Goal: Information Seeking & Learning: Learn about a topic

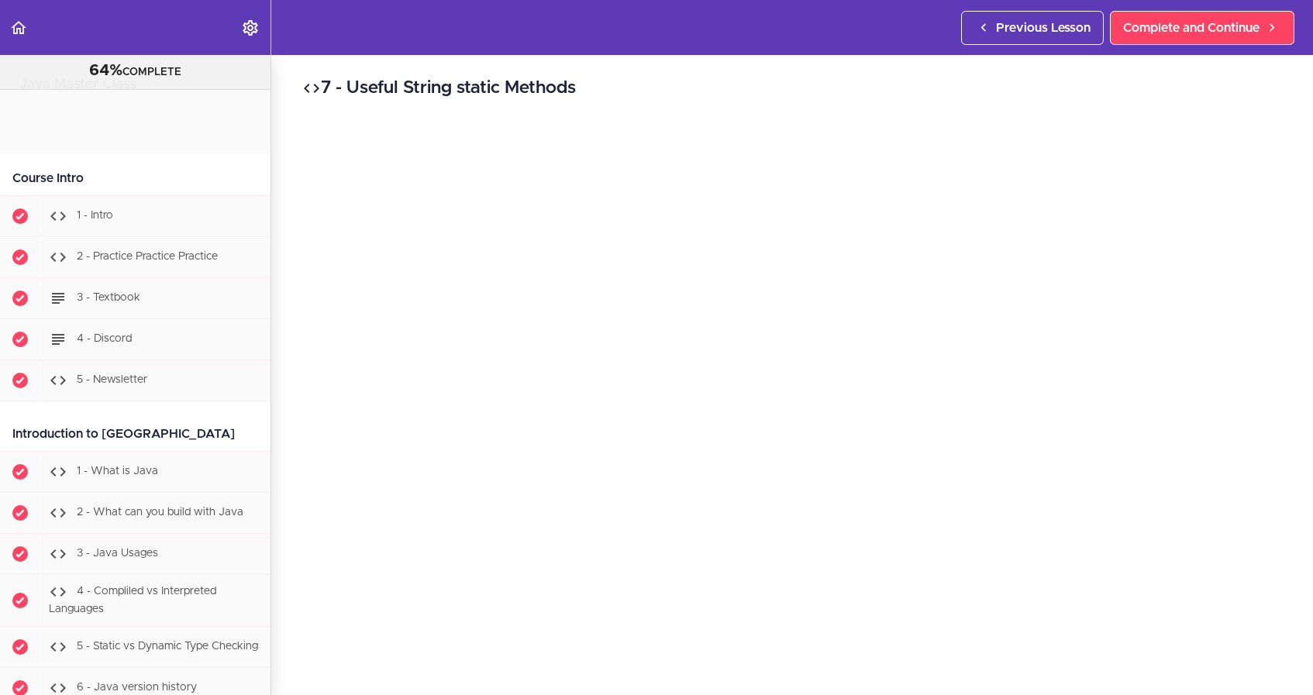
scroll to position [11650, 0]
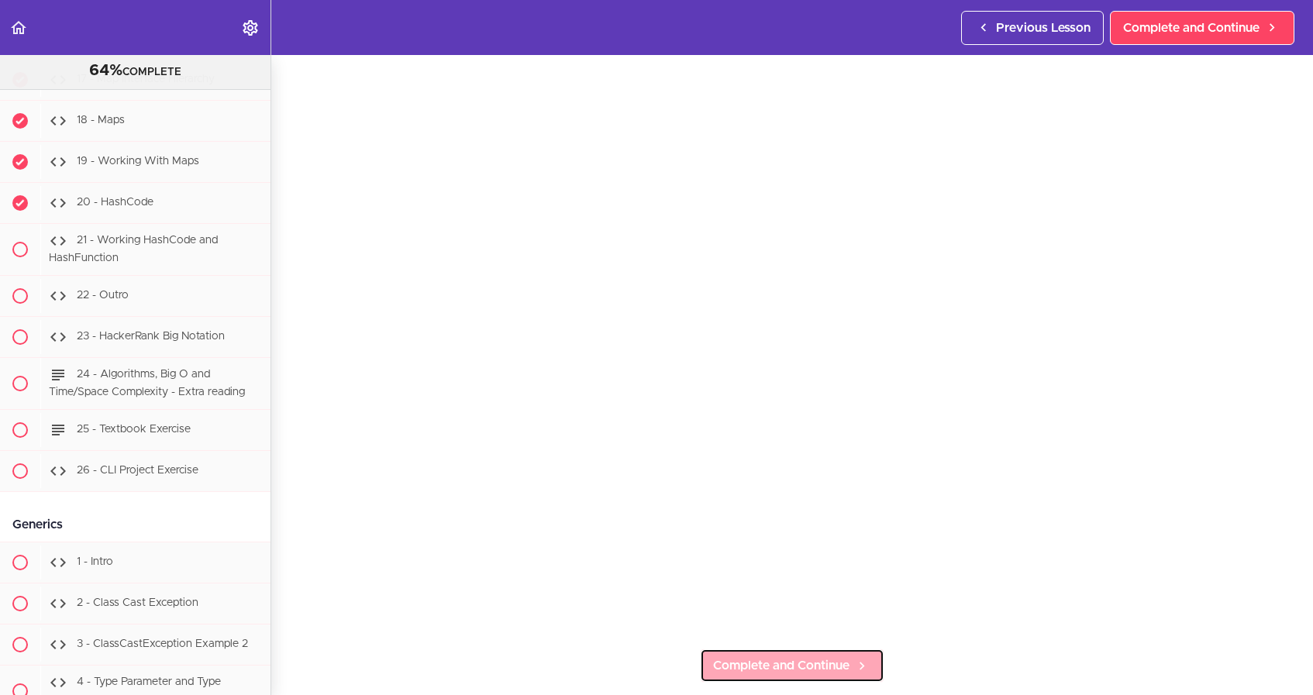
click at [850, 670] on link "Complete and Continue" at bounding box center [792, 666] width 184 height 34
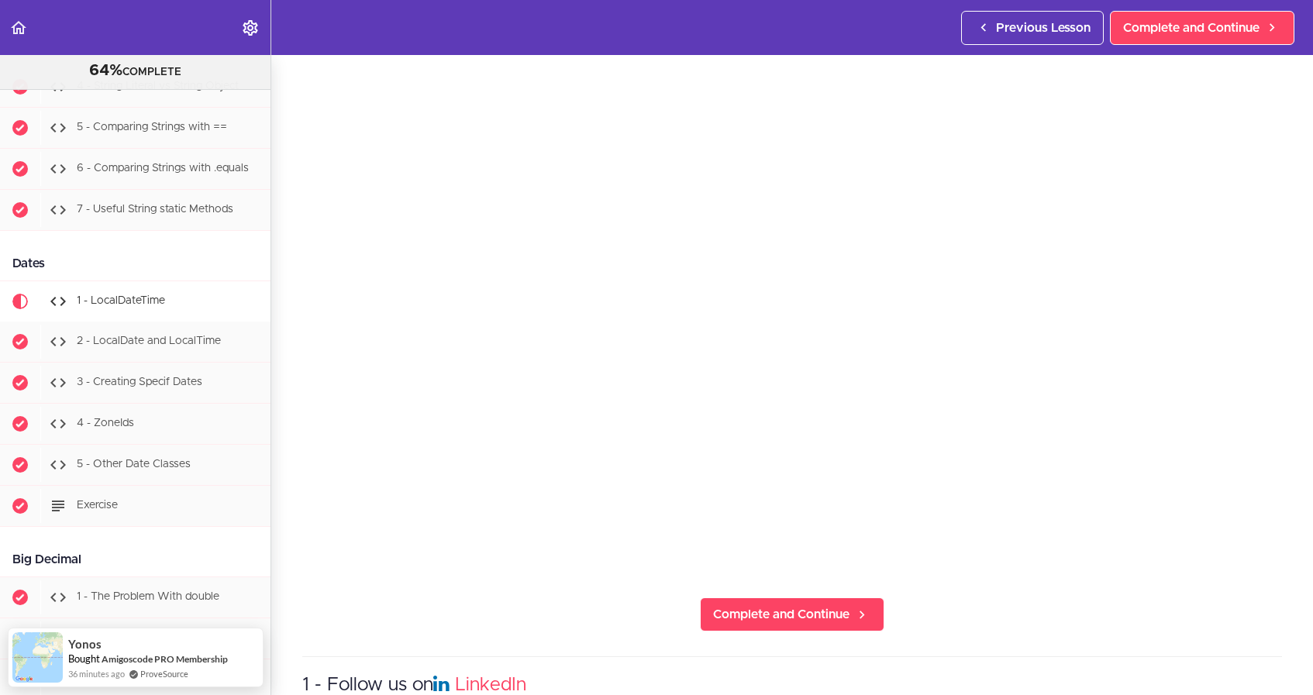
scroll to position [106, 0]
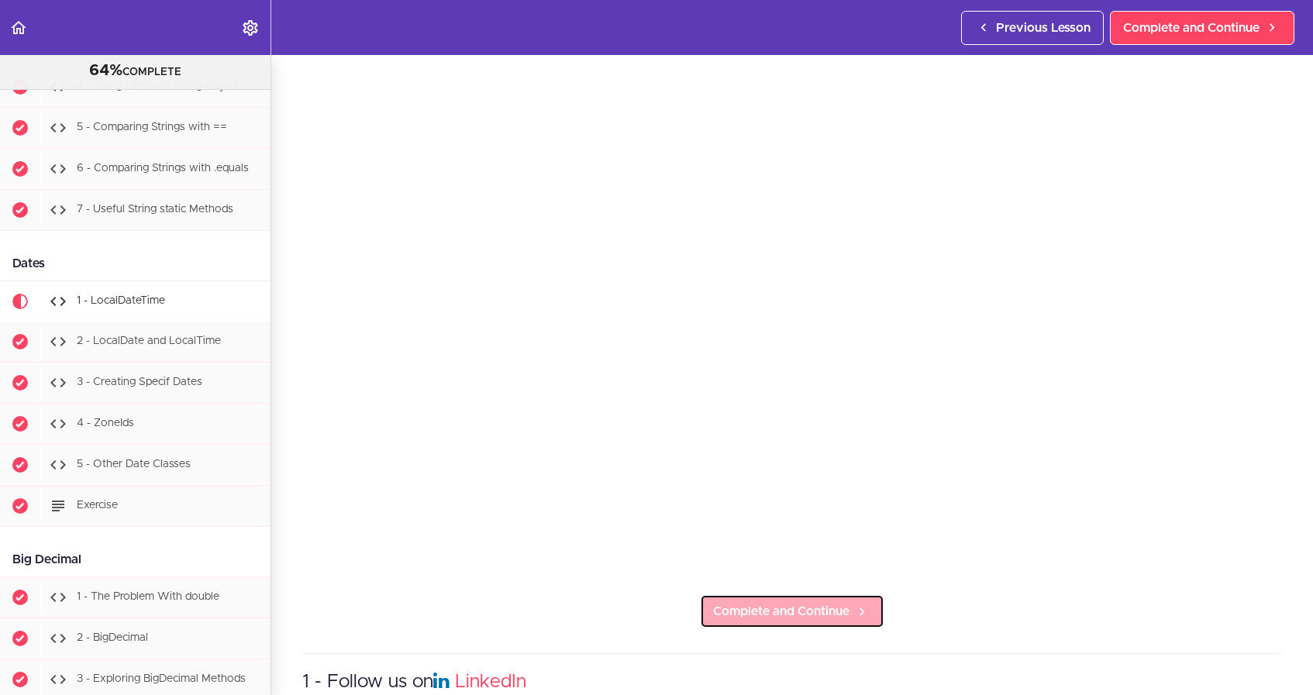
click at [836, 614] on span "Complete and Continue" at bounding box center [781, 611] width 136 height 19
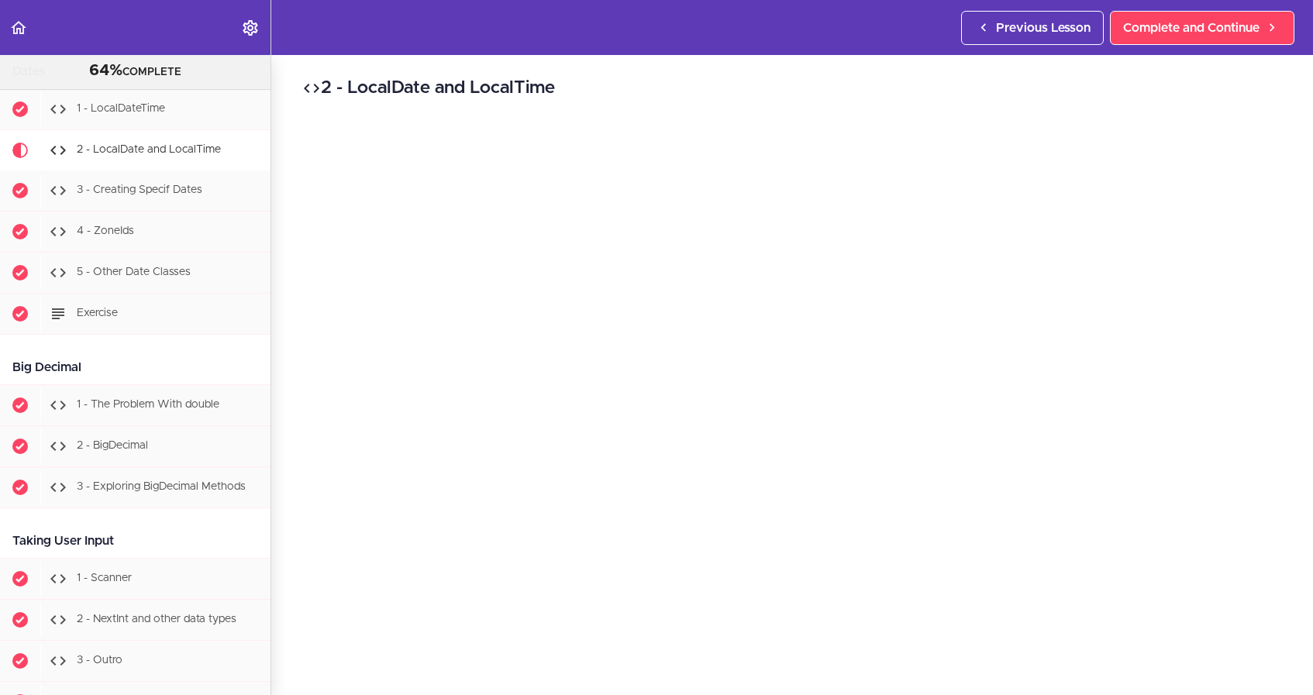
scroll to position [5430, 0]
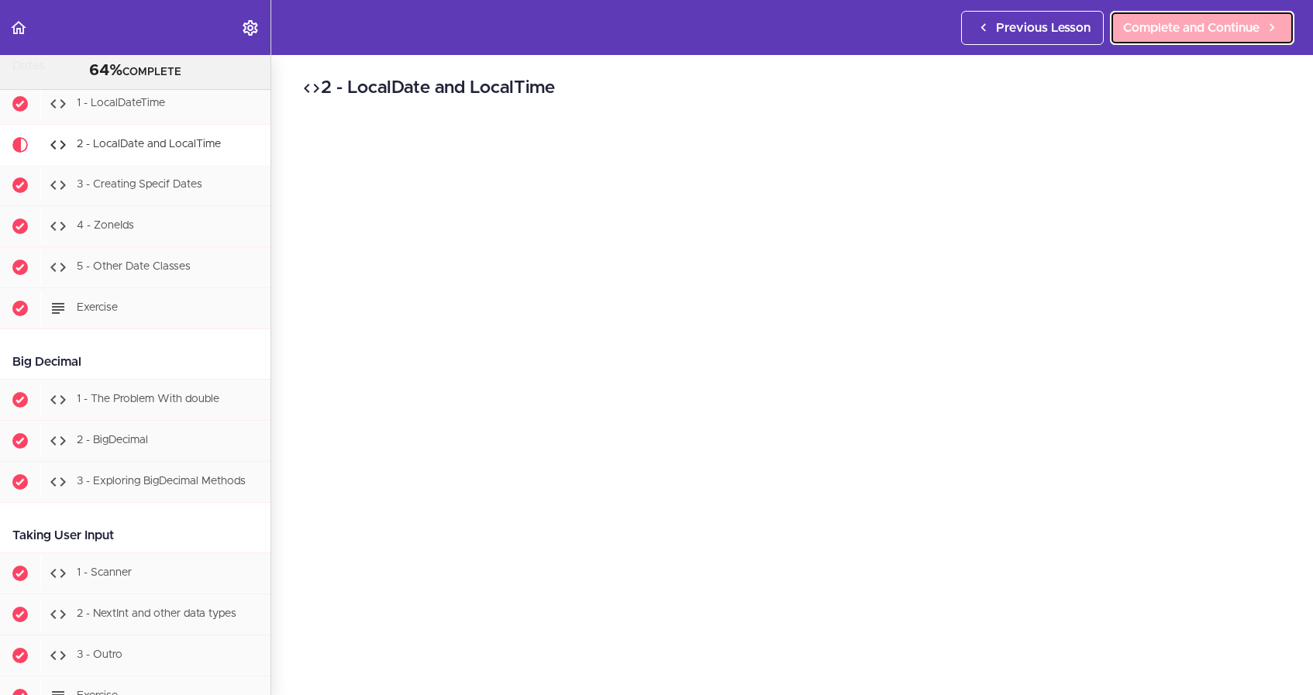
click at [1189, 28] on span "Complete and Continue" at bounding box center [1191, 28] width 136 height 19
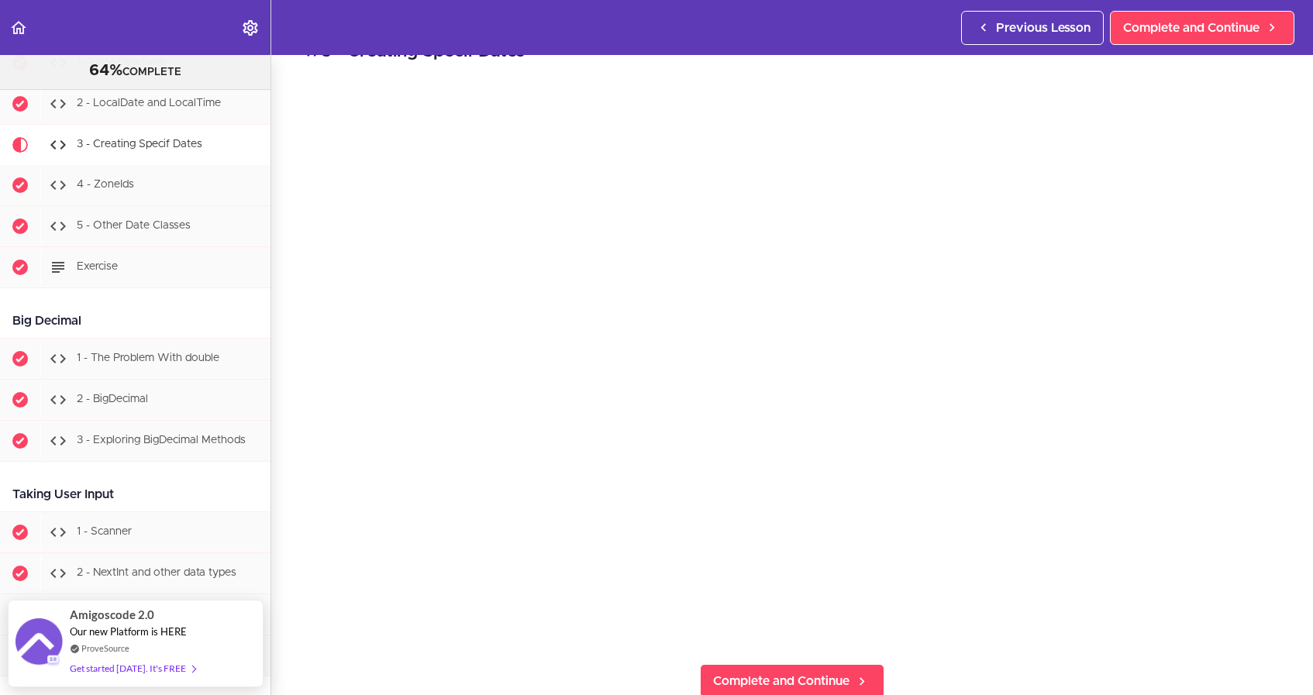
scroll to position [43, 0]
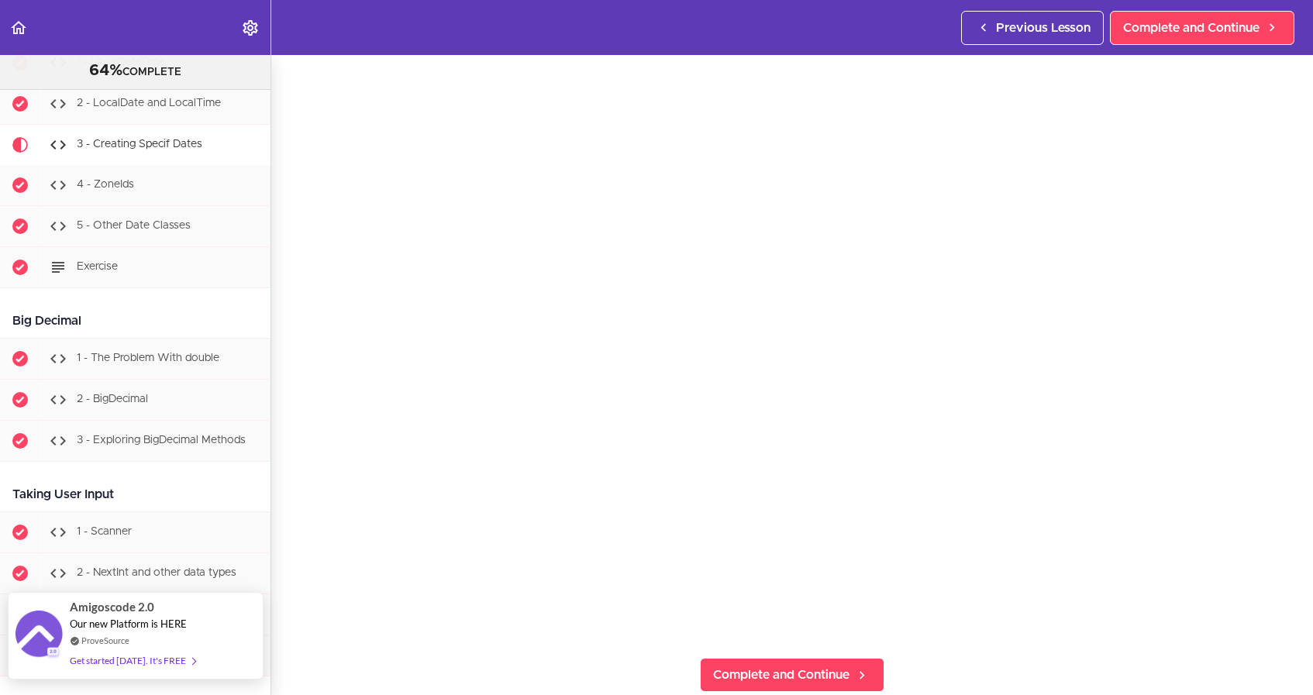
click at [122, 631] on div "Amigoscode 2.0 Our new Platform is HERE ProveSource Get started today. It's FREE" at bounding box center [135, 636] width 131 height 86
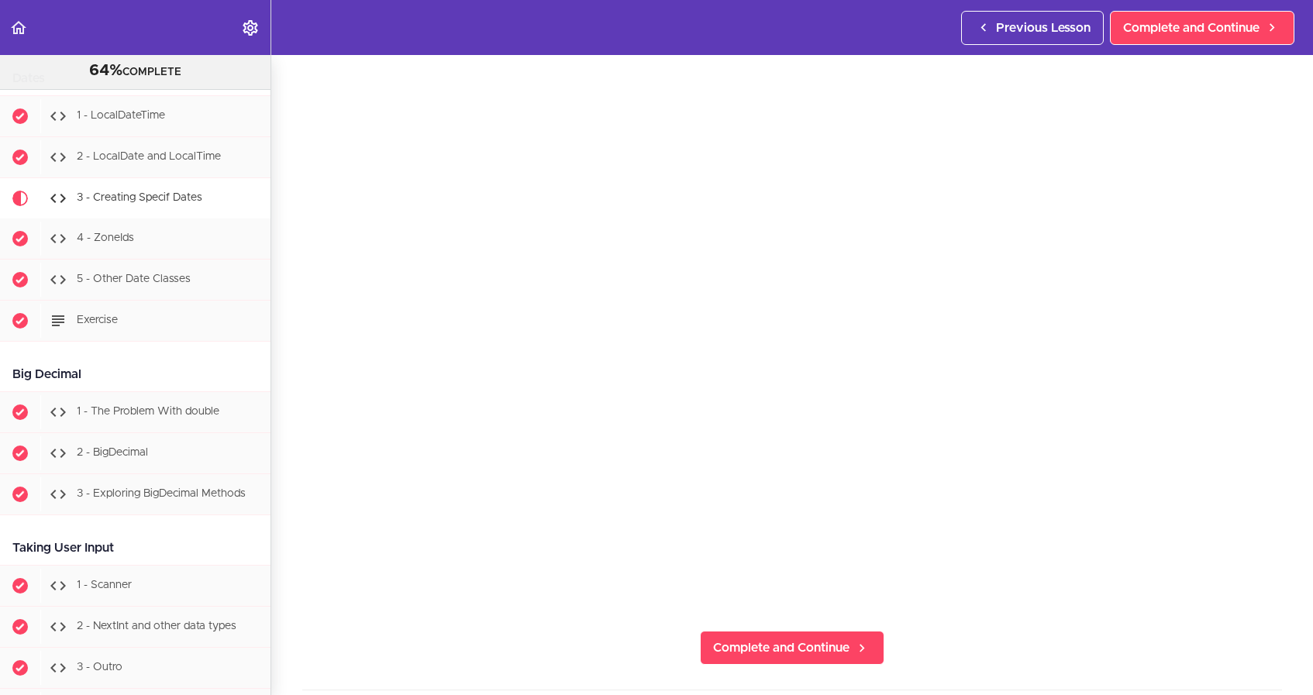
scroll to position [71, 0]
click at [856, 649] on icon at bounding box center [861, 646] width 19 height 16
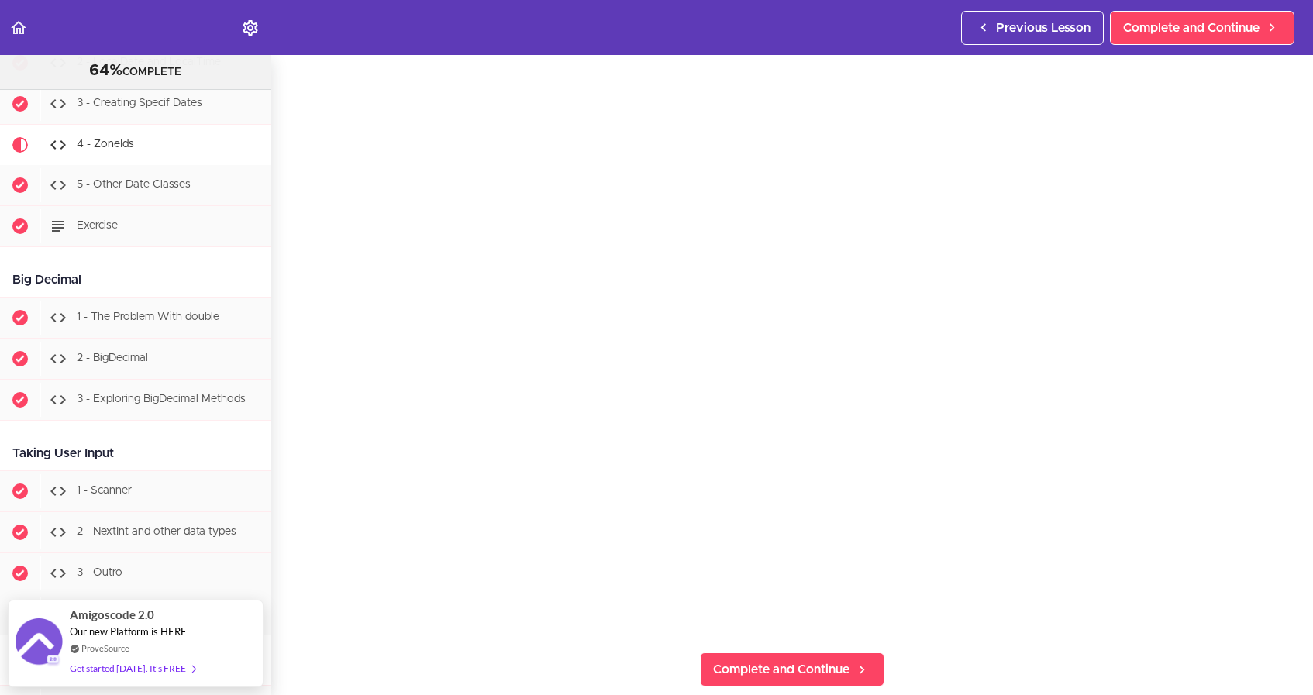
scroll to position [54, 0]
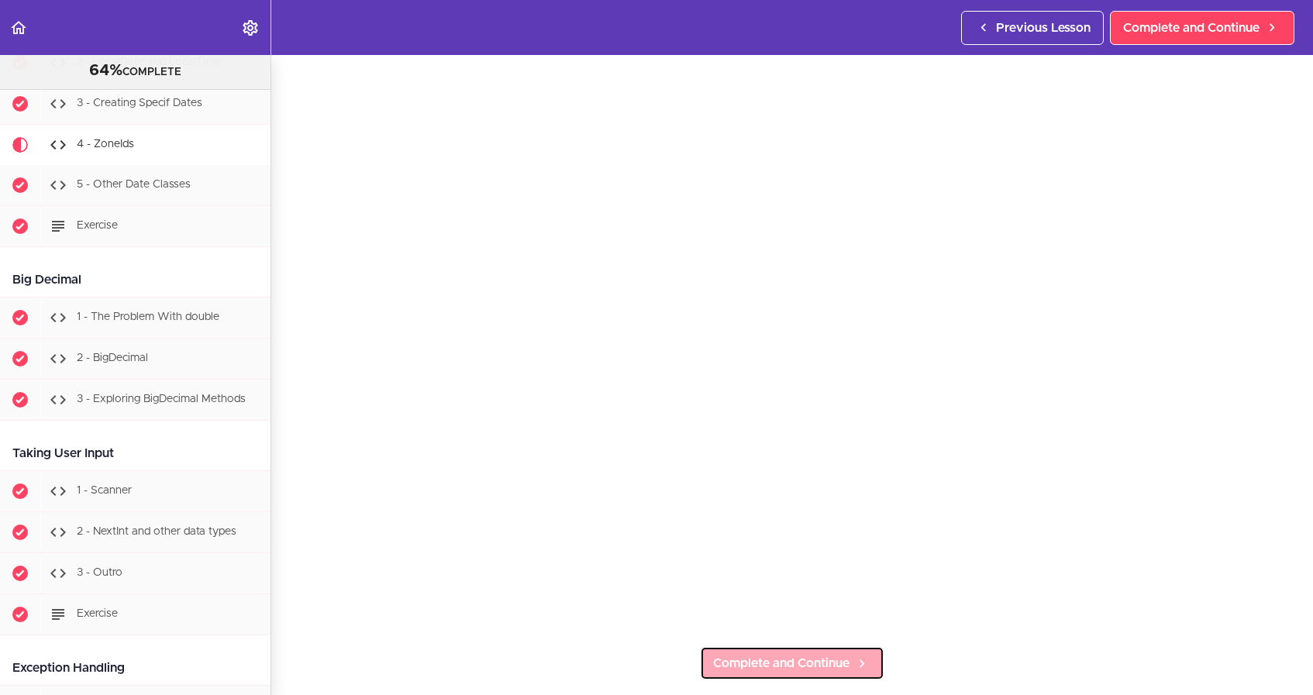
click at [808, 659] on span "Complete and Continue" at bounding box center [781, 663] width 136 height 19
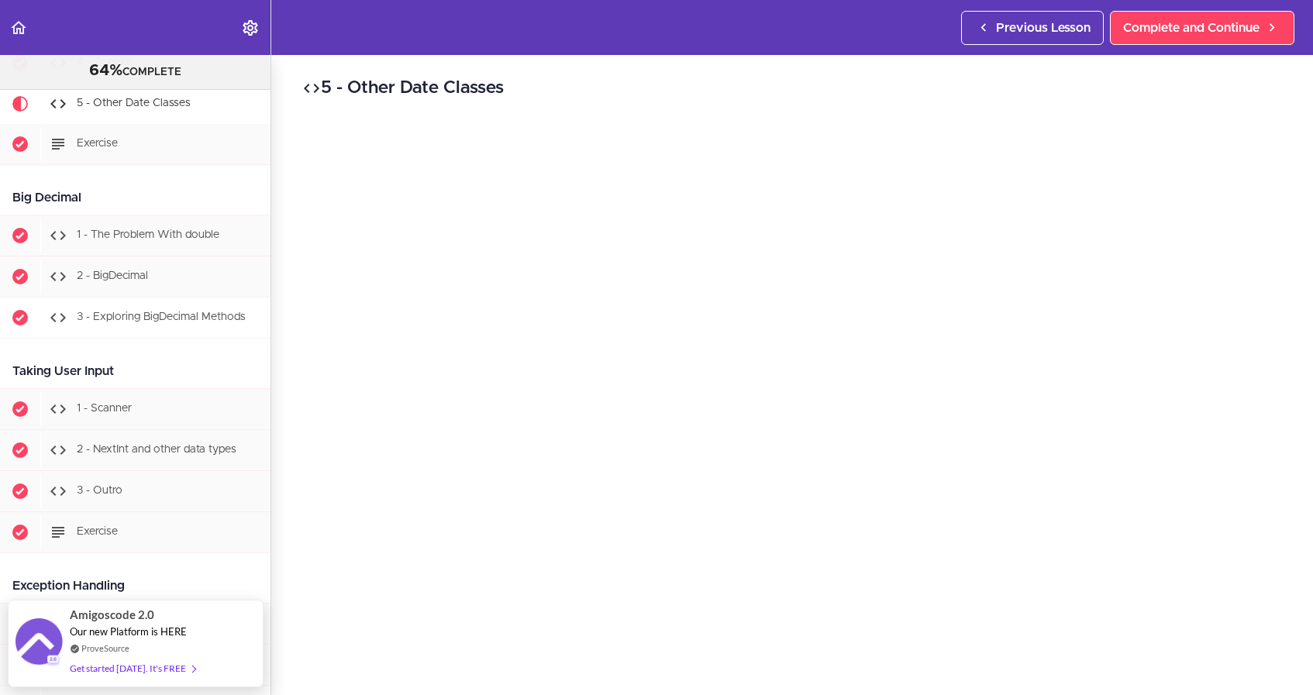
scroll to position [5597, 0]
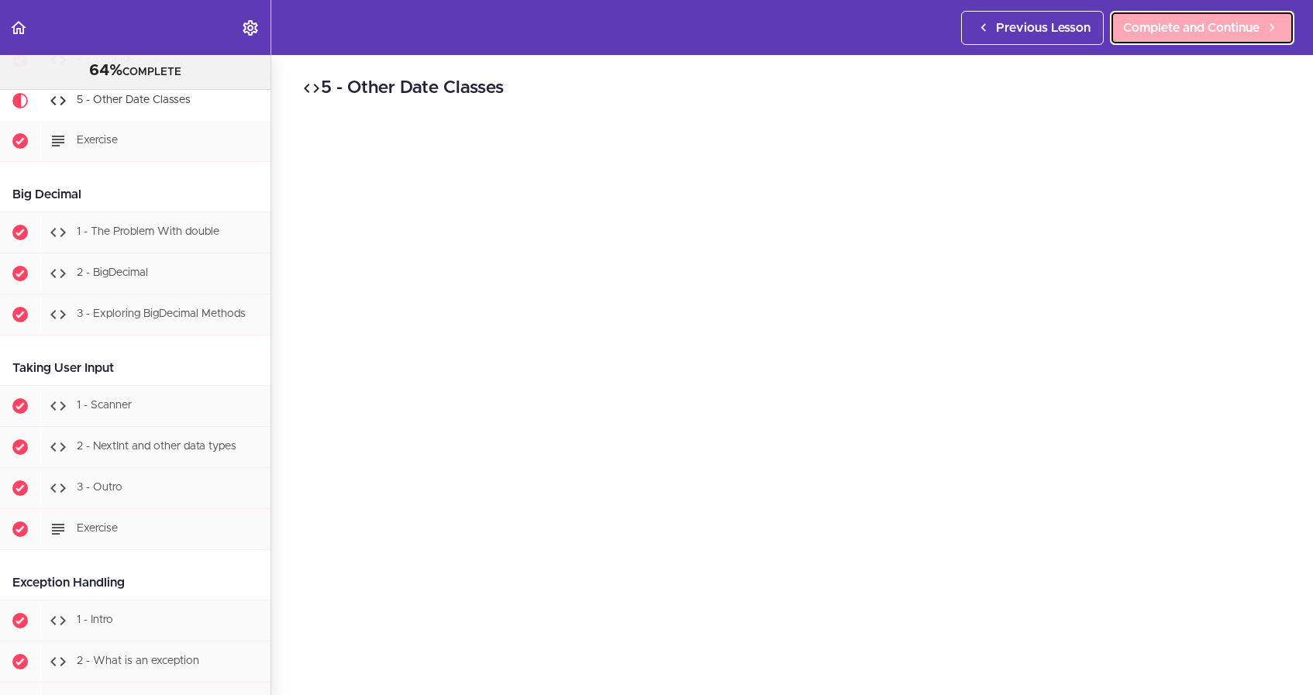
click at [1210, 32] on span "Complete and Continue" at bounding box center [1191, 28] width 136 height 19
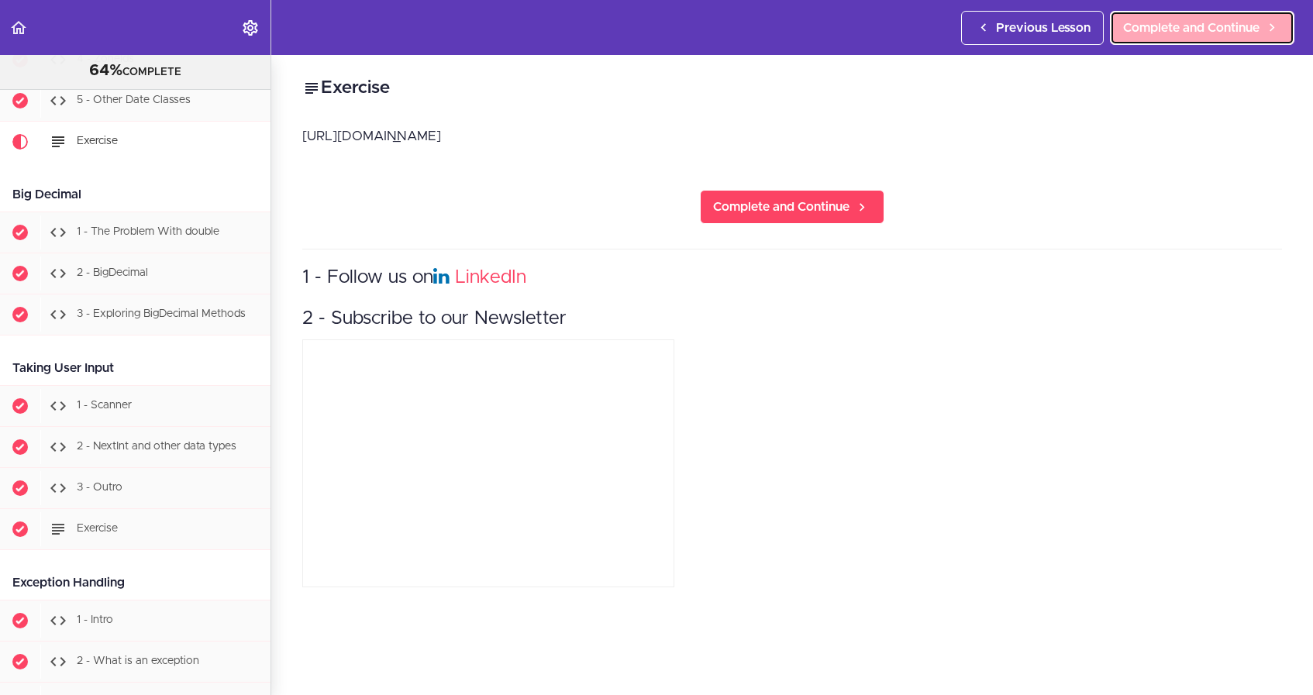
scroll to position [5594, 0]
